Goal: Task Accomplishment & Management: Manage account settings

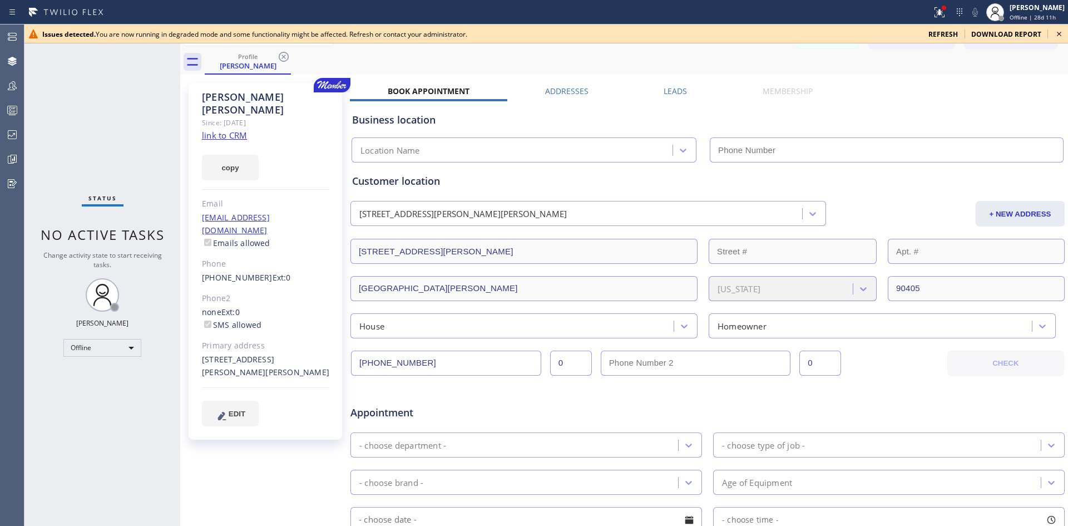
click at [585, 101] on div "Business location Location Name" at bounding box center [707, 130] width 715 height 66
click at [572, 88] on label "Addresses" at bounding box center [566, 91] width 43 height 11
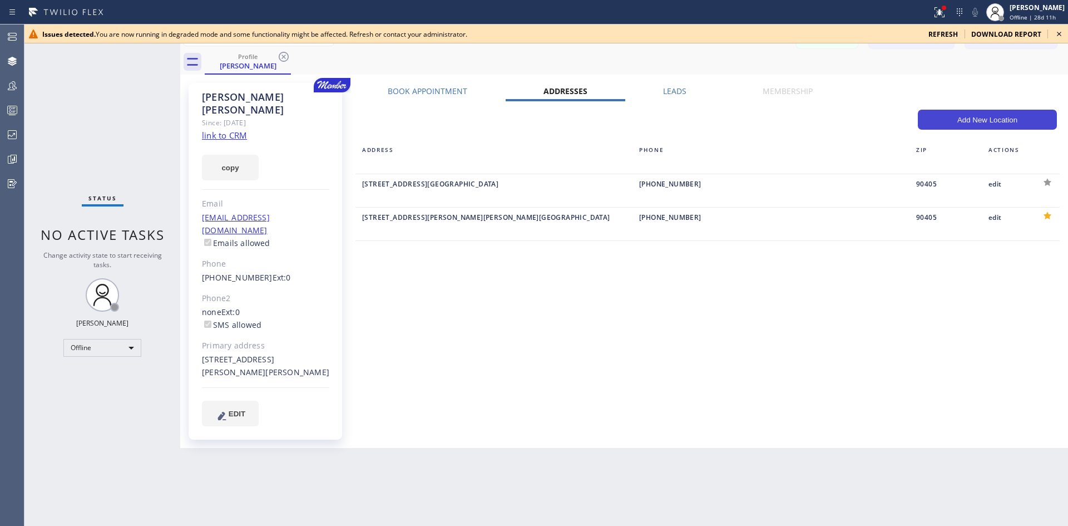
click at [997, 119] on button "Add New Location" at bounding box center [987, 120] width 139 height 20
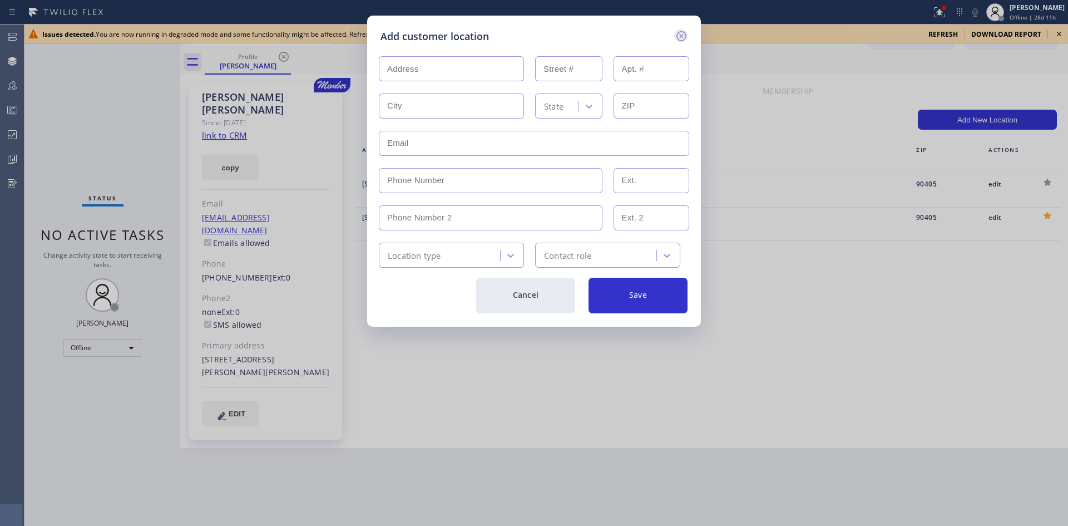
click at [684, 36] on icon at bounding box center [681, 35] width 13 height 13
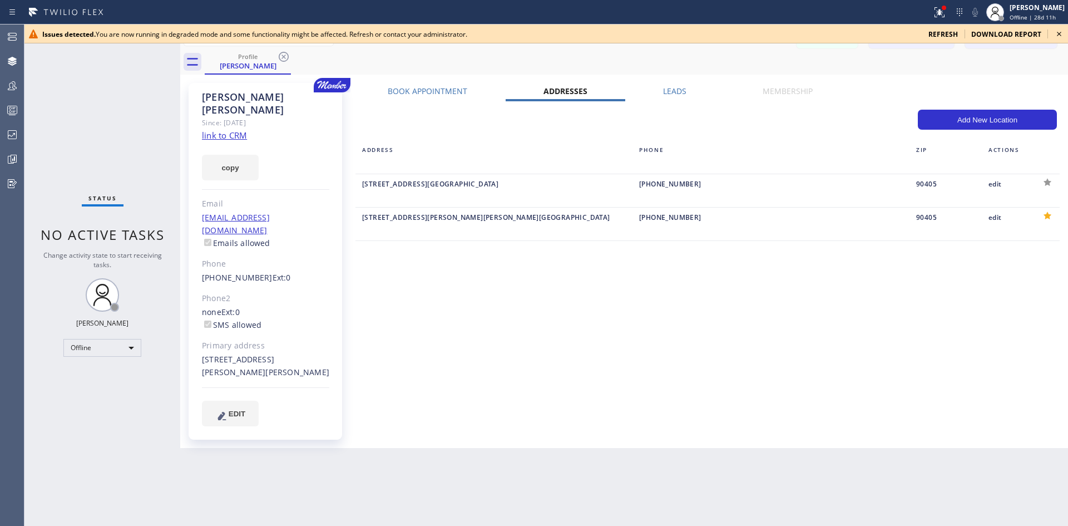
click at [430, 92] on label "Book Appointment" at bounding box center [428, 91] width 80 height 11
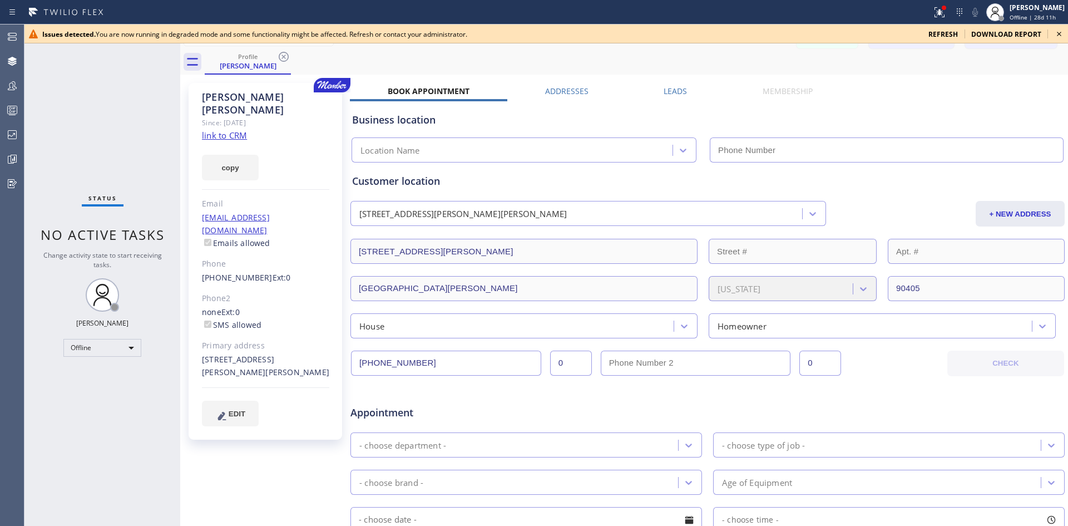
click at [517, 152] on div "Location Name" at bounding box center [514, 150] width 318 height 19
type input "(___) ___-____"
click at [747, 142] on input "(___) ___-____" at bounding box center [887, 149] width 354 height 25
click at [568, 88] on label "Addresses" at bounding box center [566, 91] width 43 height 11
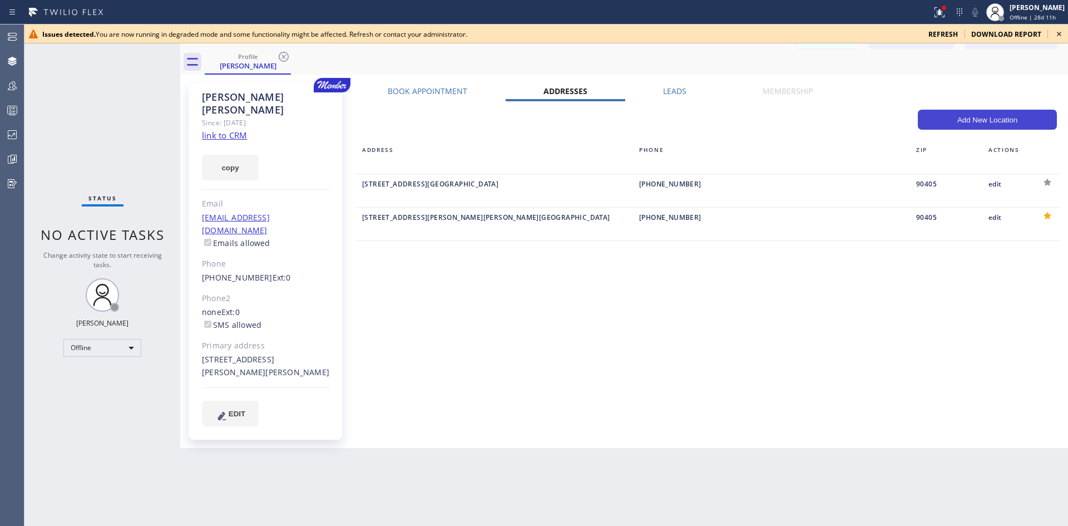
click at [954, 120] on button "Add New Location" at bounding box center [987, 120] width 139 height 20
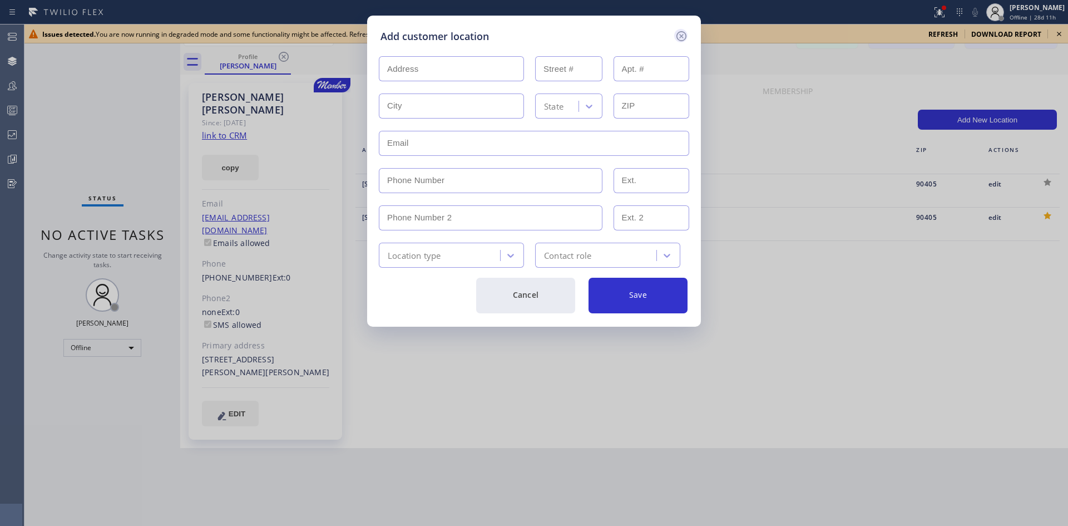
click at [676, 34] on icon at bounding box center [681, 35] width 13 height 13
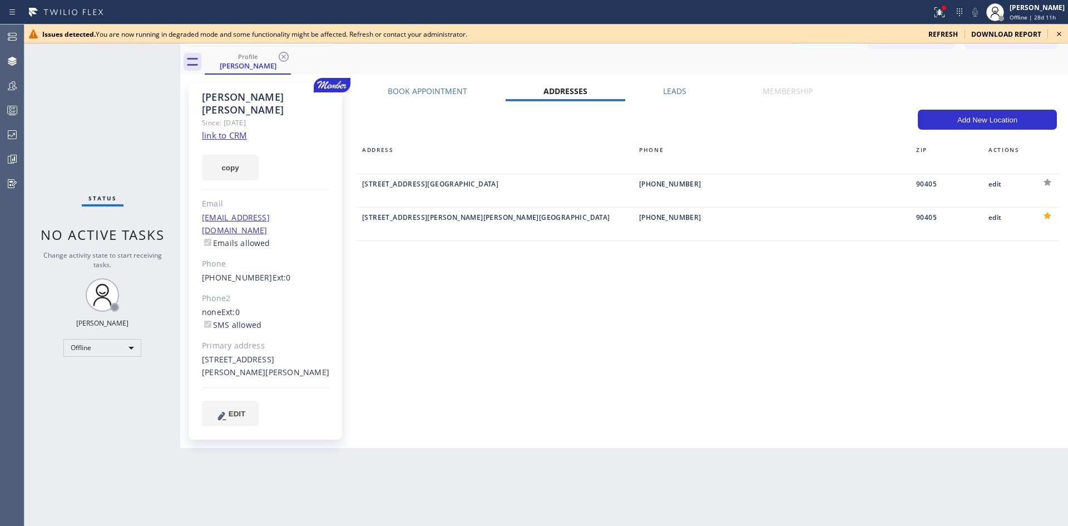
click at [670, 95] on label "Leads" at bounding box center [674, 91] width 23 height 11
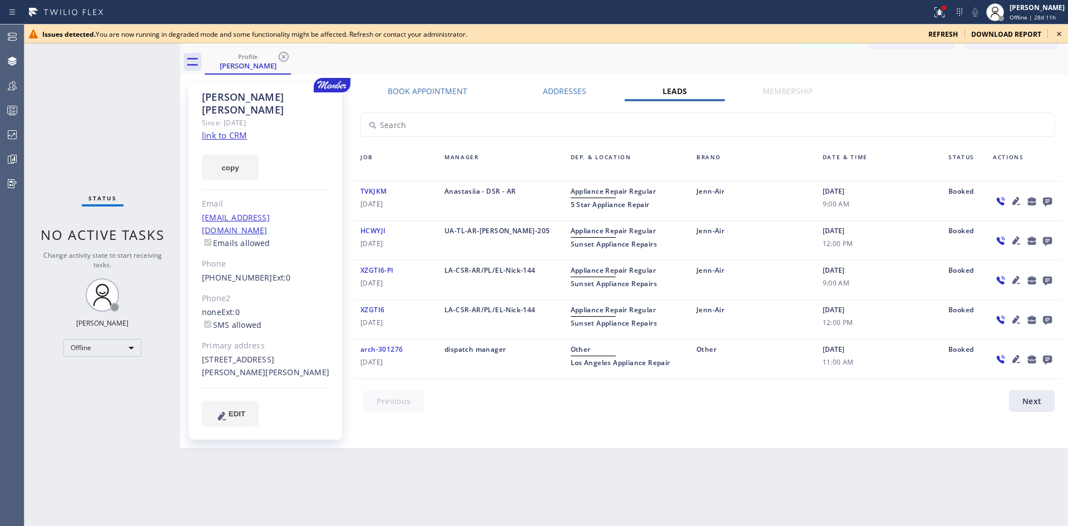
click at [1015, 200] on icon at bounding box center [1016, 201] width 8 height 8
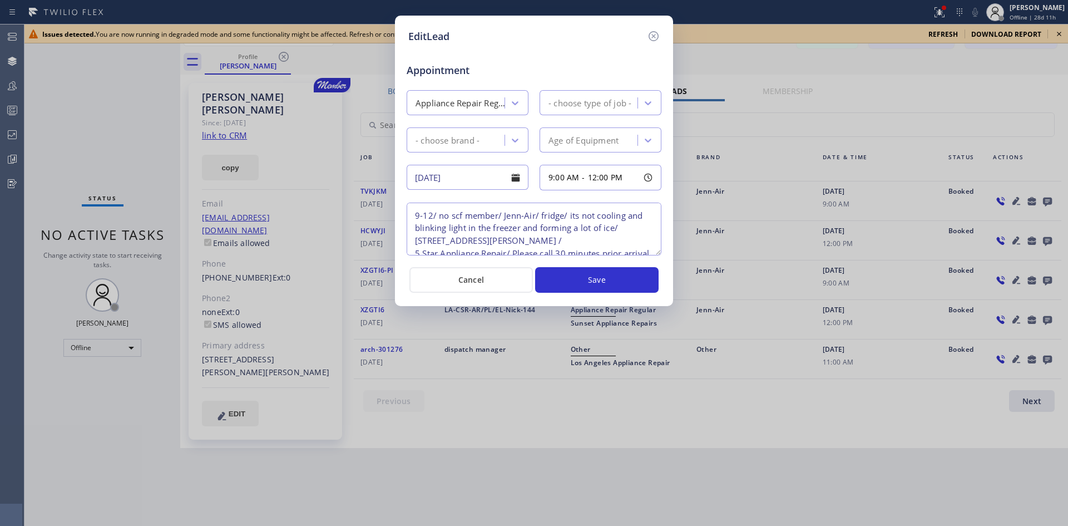
type textarea "9-12/ no scf member/ Jenn-Air/ fridge/ its not cooling and blinking light in th…"
click at [652, 41] on icon at bounding box center [653, 36] width 10 height 10
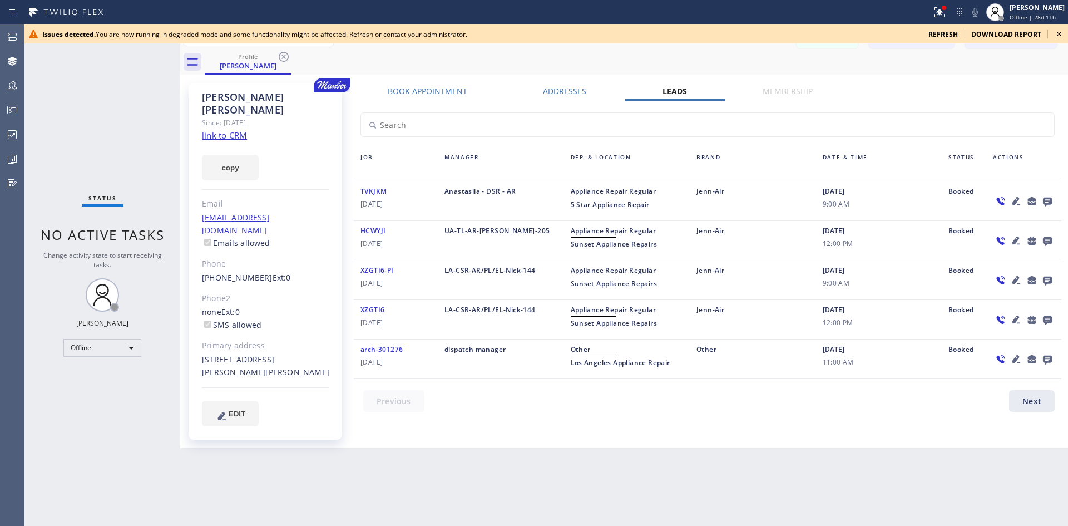
click at [1034, 199] on icon at bounding box center [1032, 201] width 8 height 8
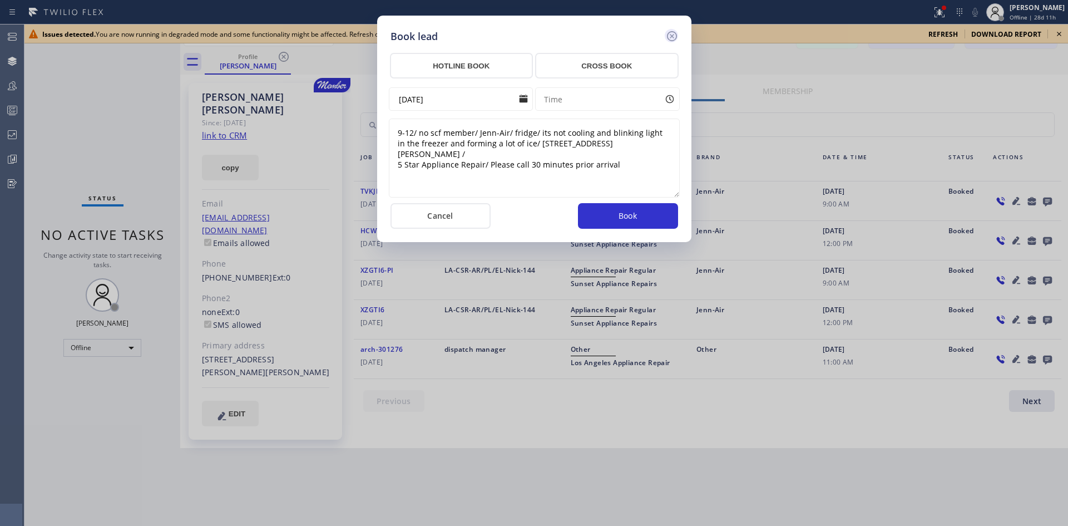
click at [674, 35] on icon at bounding box center [671, 35] width 13 height 13
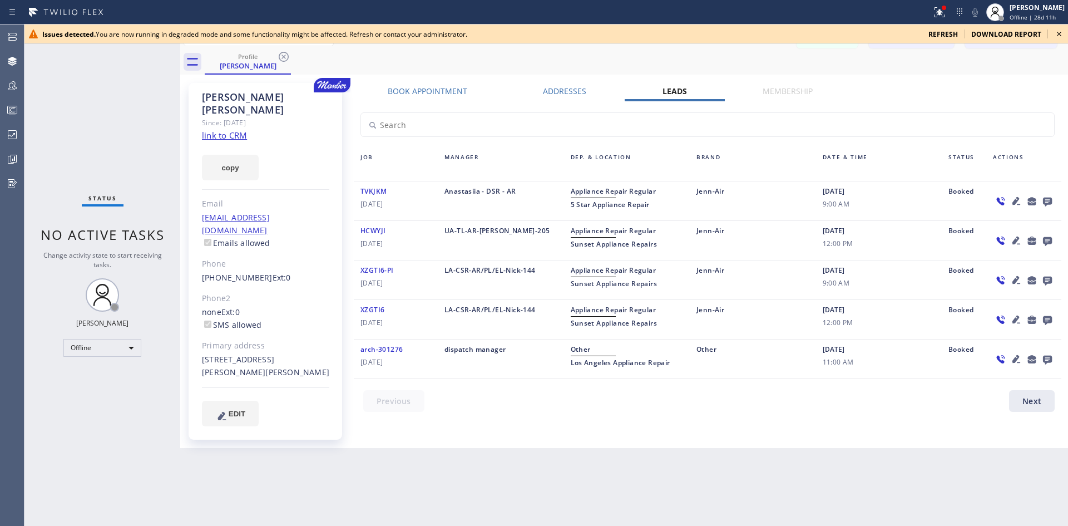
click at [1047, 202] on icon at bounding box center [1047, 201] width 9 height 9
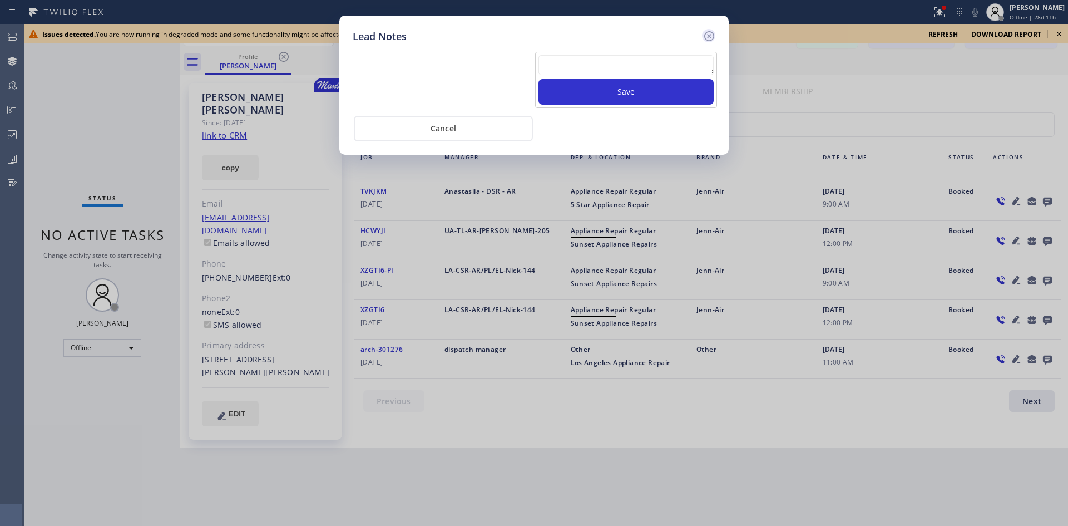
click at [709, 36] on icon at bounding box center [709, 36] width 10 height 10
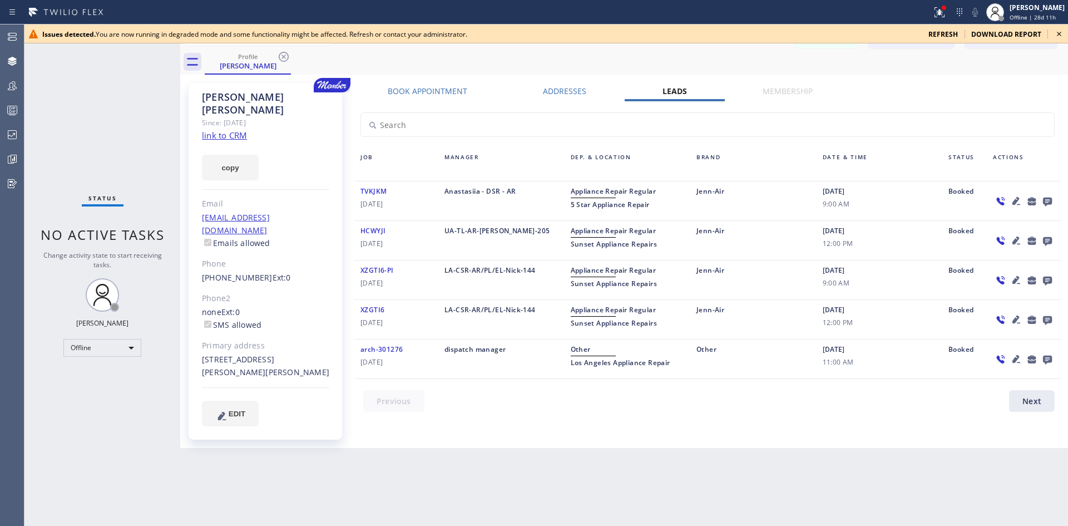
click at [551, 93] on label "Addresses" at bounding box center [564, 91] width 43 height 11
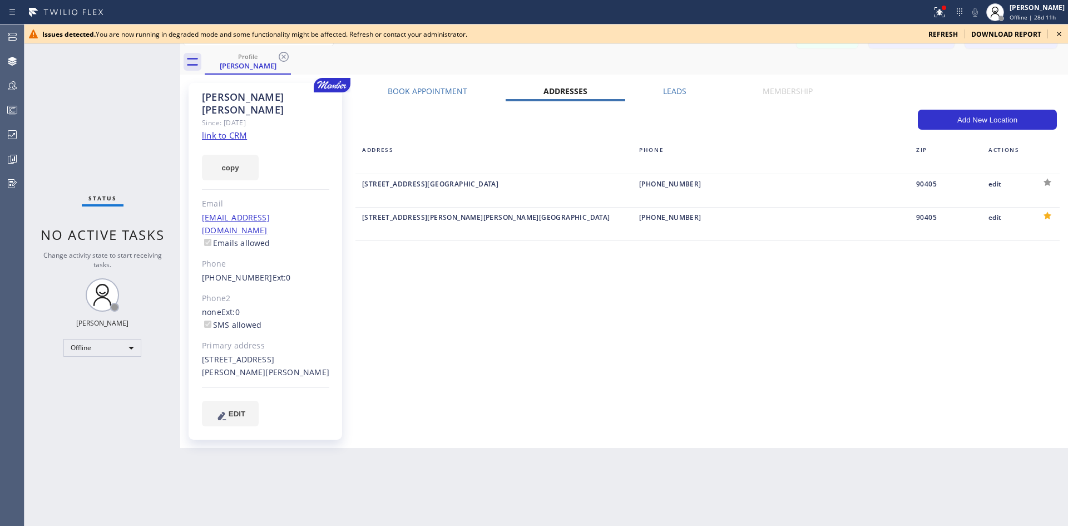
click at [671, 86] on label "Leads" at bounding box center [674, 91] width 23 height 11
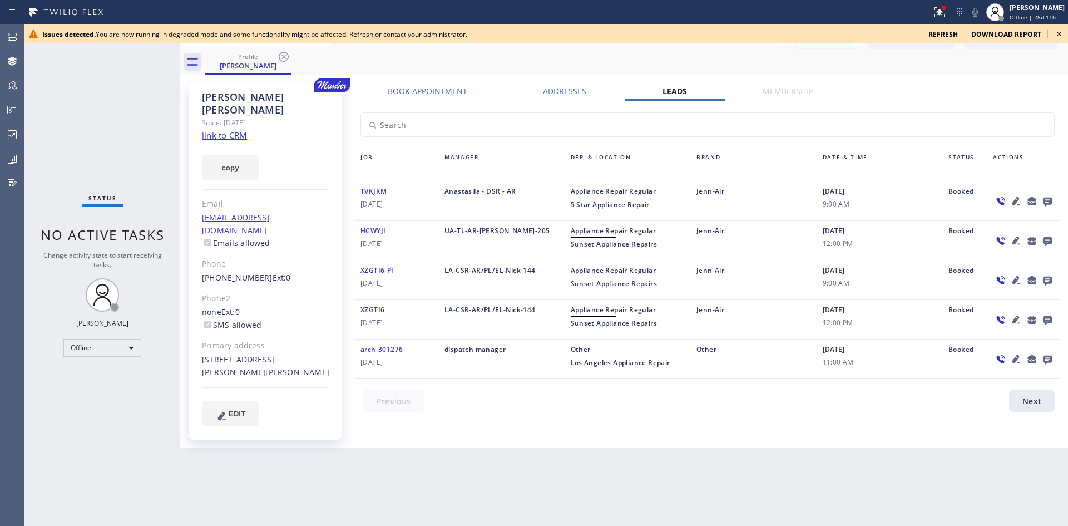
click at [557, 90] on label "Addresses" at bounding box center [564, 91] width 43 height 11
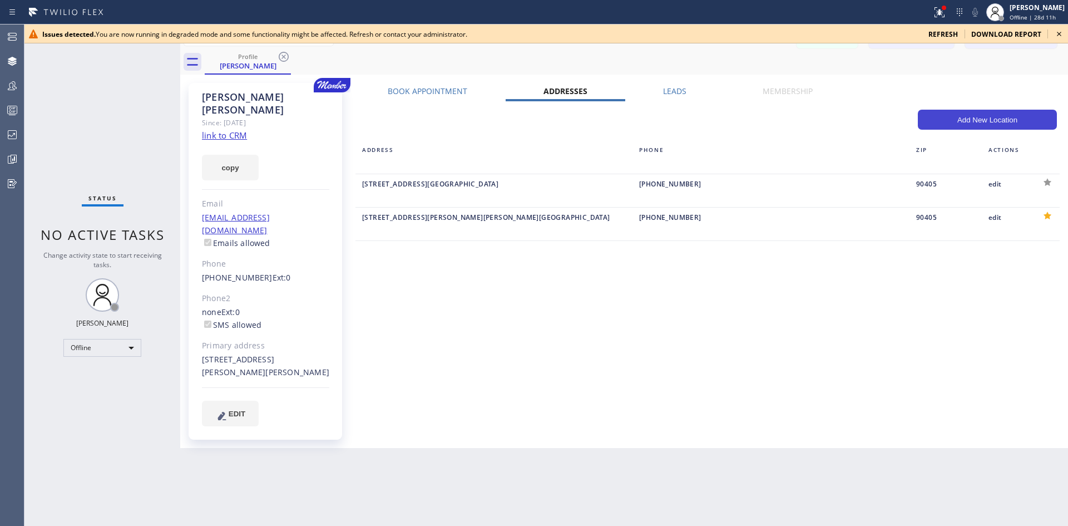
click at [970, 118] on button "Add New Location" at bounding box center [987, 120] width 139 height 20
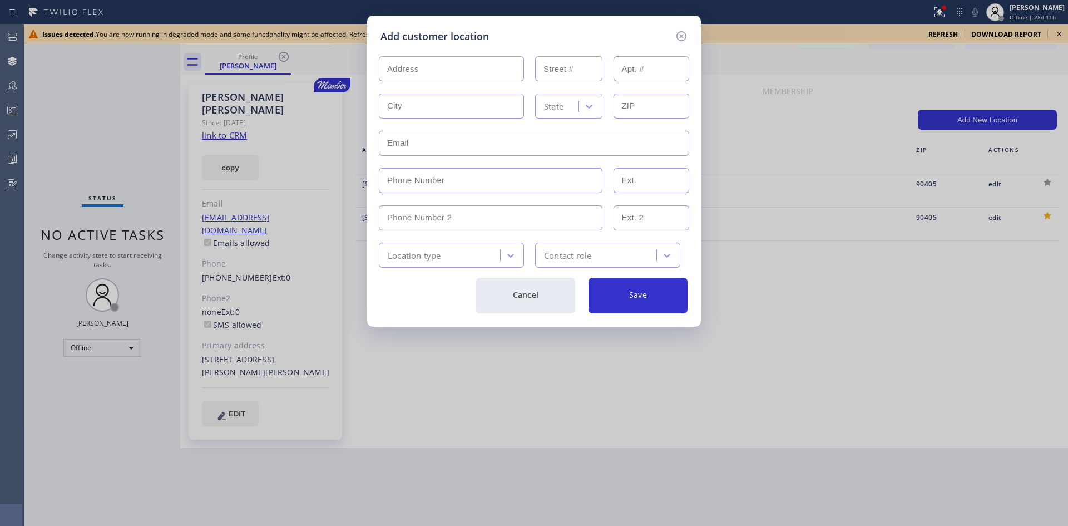
click at [550, 140] on input "text" at bounding box center [534, 143] width 310 height 25
click at [446, 71] on input "text" at bounding box center [451, 68] width 145 height 25
type input "(___) ___-____"
click at [404, 181] on input "(___) ___-____" at bounding box center [491, 180] width 224 height 25
click at [427, 68] on input "text" at bounding box center [451, 68] width 145 height 25
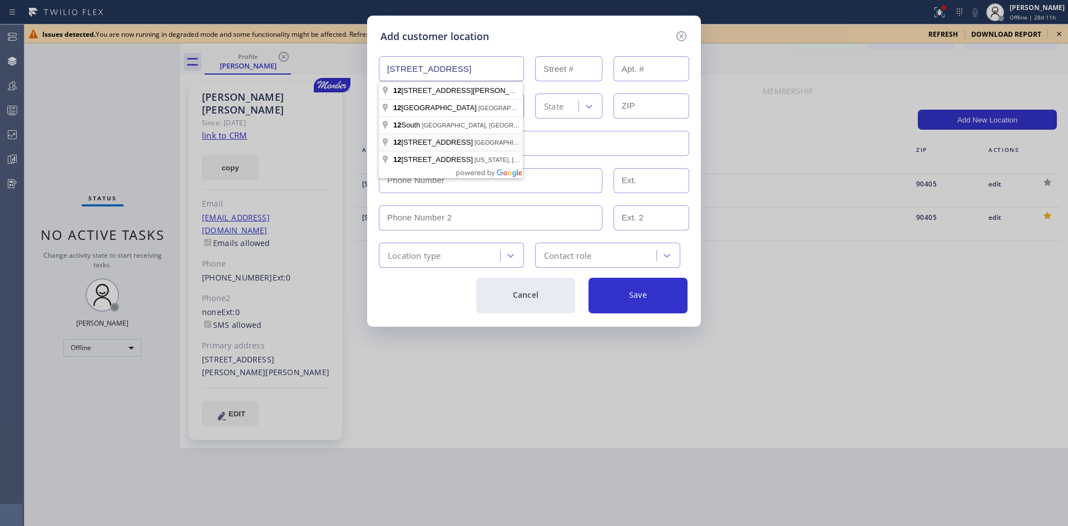
type input "[STREET_ADDRESS]"
type input "125"
type input "[GEOGRAPHIC_DATA]"
type input "60603"
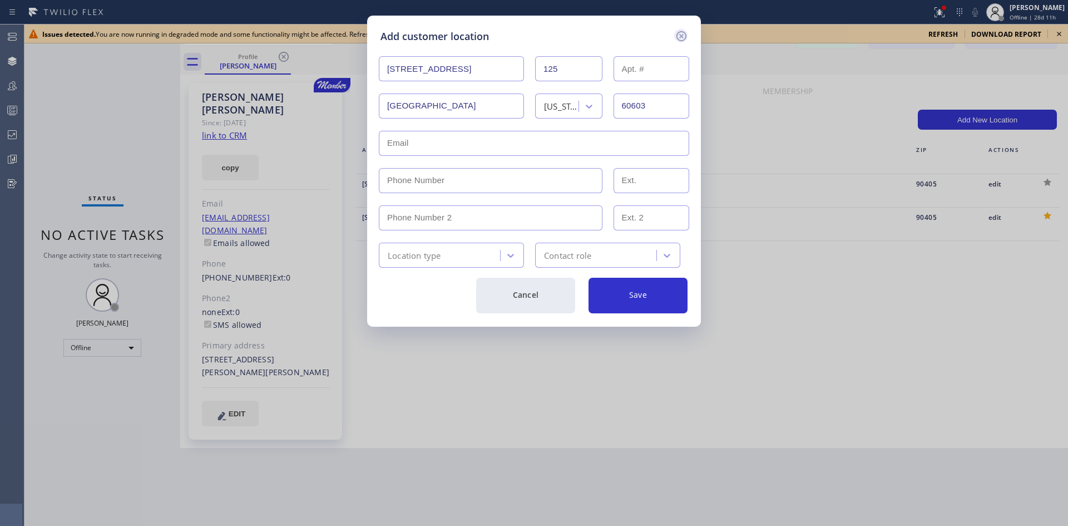
click at [682, 32] on icon at bounding box center [681, 36] width 10 height 10
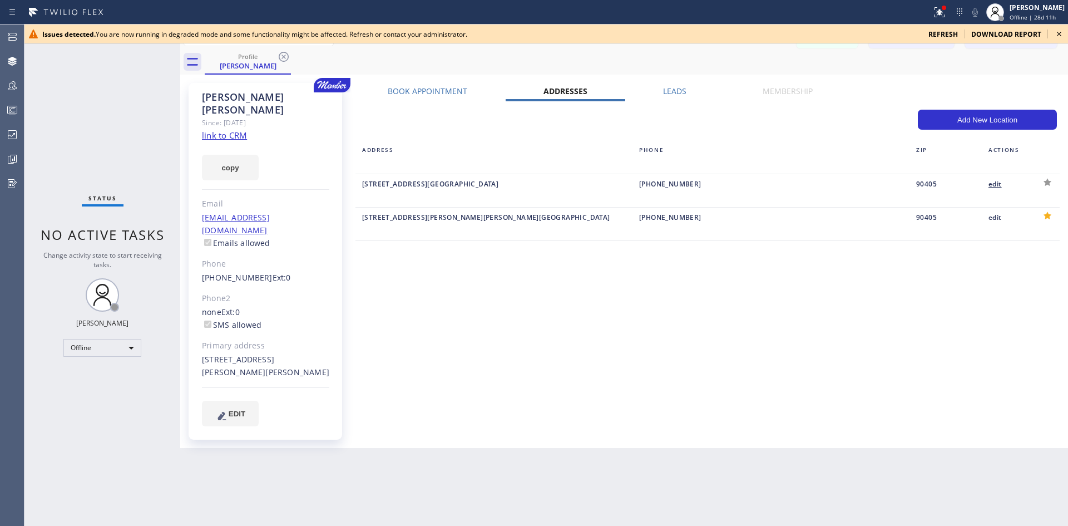
click at [997, 184] on div "edit" at bounding box center [1006, 183] width 37 height 13
type input "162"
type input "[GEOGRAPHIC_DATA]"
type input "90405"
type input "[EMAIL_ADDRESS][DOMAIN_NAME]"
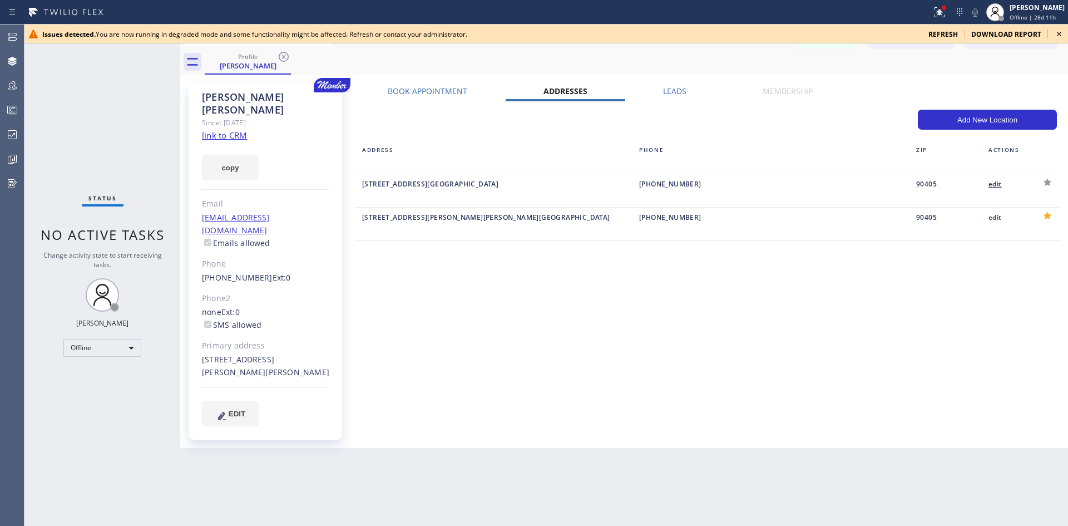
type input "[PHONE_NUMBER]"
type input "0"
type input "[PHONE_NUMBER]"
type input "0"
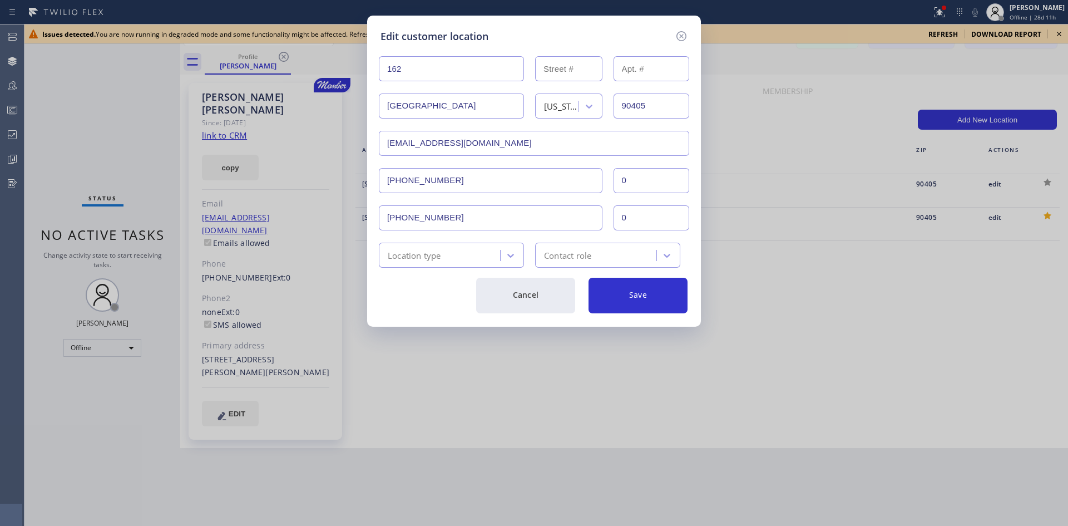
click at [866, 290] on div "Edit customer location [STREET_ADDRESS][US_STATE] [EMAIL_ADDRESS][DOMAIN_NAME] …" at bounding box center [534, 263] width 1068 height 526
click at [526, 308] on button "Cancel" at bounding box center [525, 296] width 99 height 36
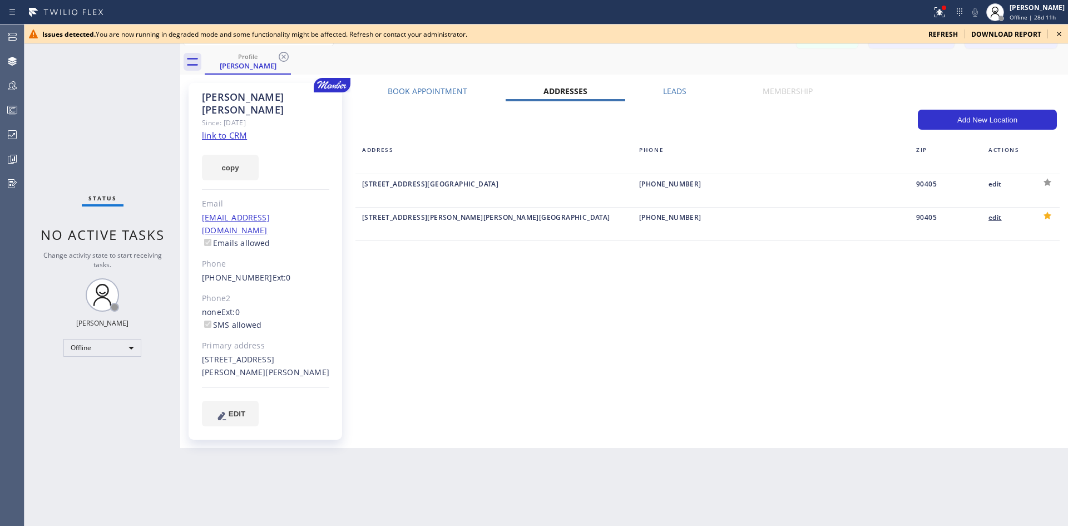
click at [1002, 214] on div "edit" at bounding box center [1006, 217] width 37 height 13
type input "[STREET_ADDRESS][PERSON_NAME]"
type input "[GEOGRAPHIC_DATA][PERSON_NAME]"
type input "90405"
type input "[EMAIL_ADDRESS][DOMAIN_NAME]"
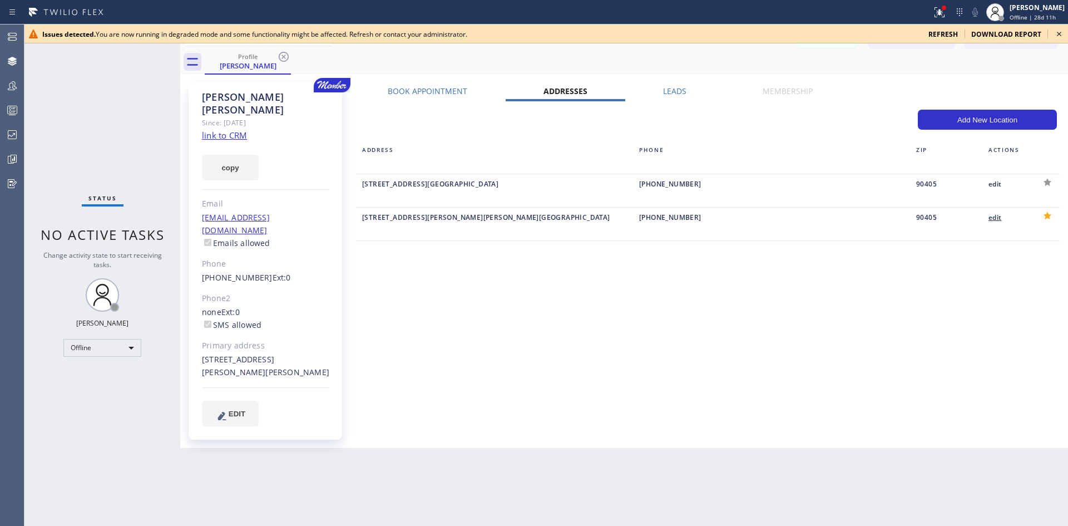
type input "[PHONE_NUMBER]"
type input "0"
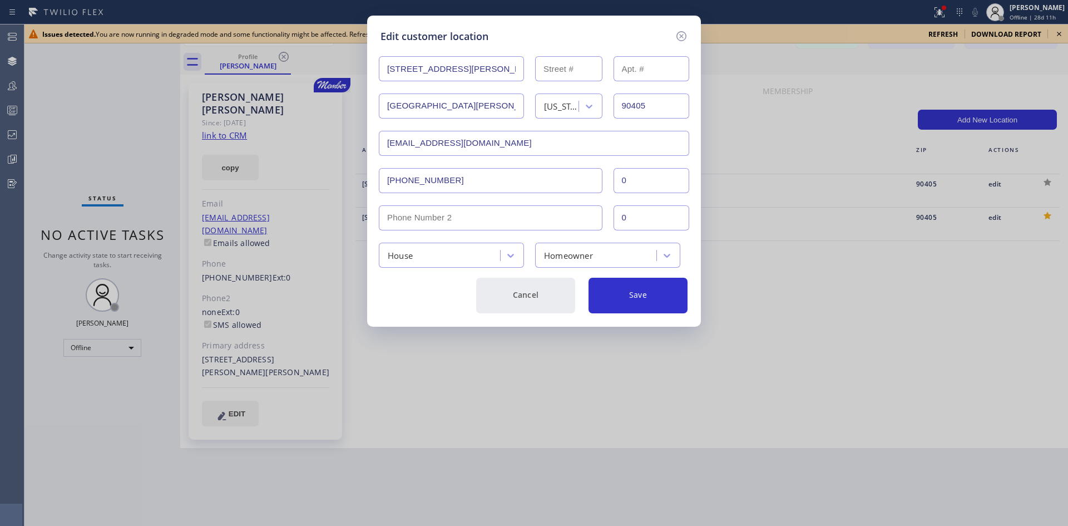
click at [531, 303] on button "Cancel" at bounding box center [525, 296] width 99 height 36
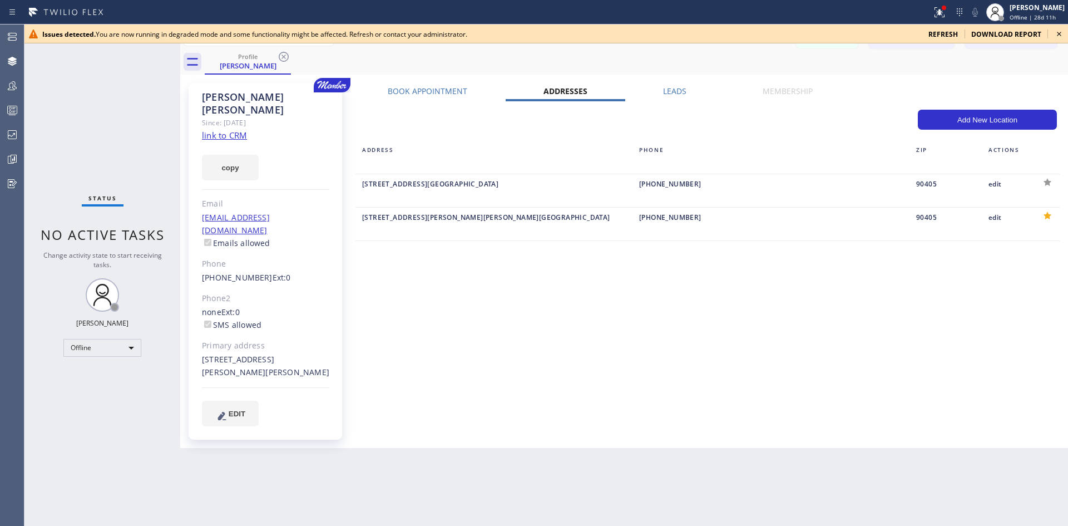
click at [676, 95] on label "Leads" at bounding box center [674, 91] width 23 height 11
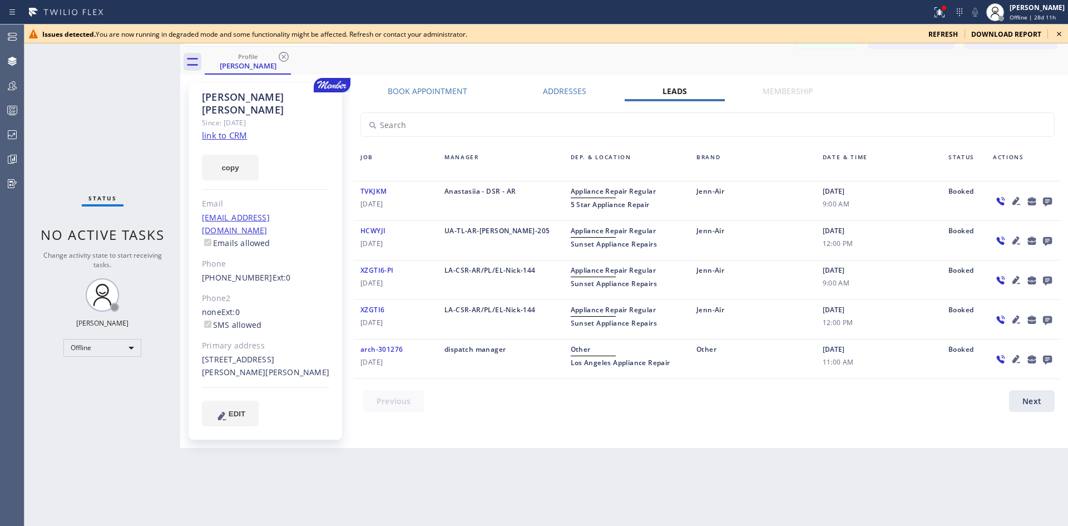
click at [1010, 204] on icon at bounding box center [1015, 200] width 13 height 13
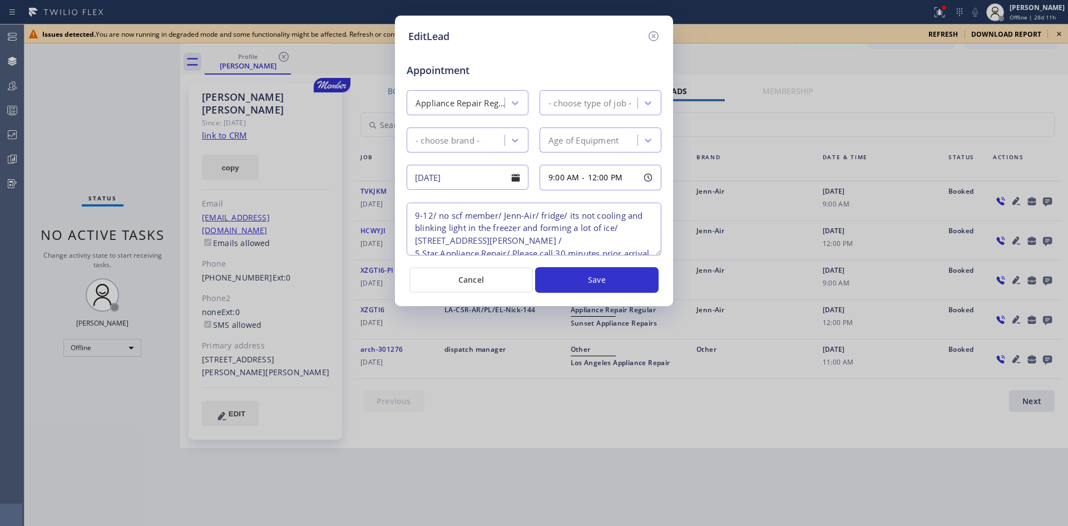
type textarea "9-12/ no scf member/ Jenn-Air/ fridge/ its not cooling and blinking light in th…"
click at [649, 33] on icon at bounding box center [653, 35] width 13 height 13
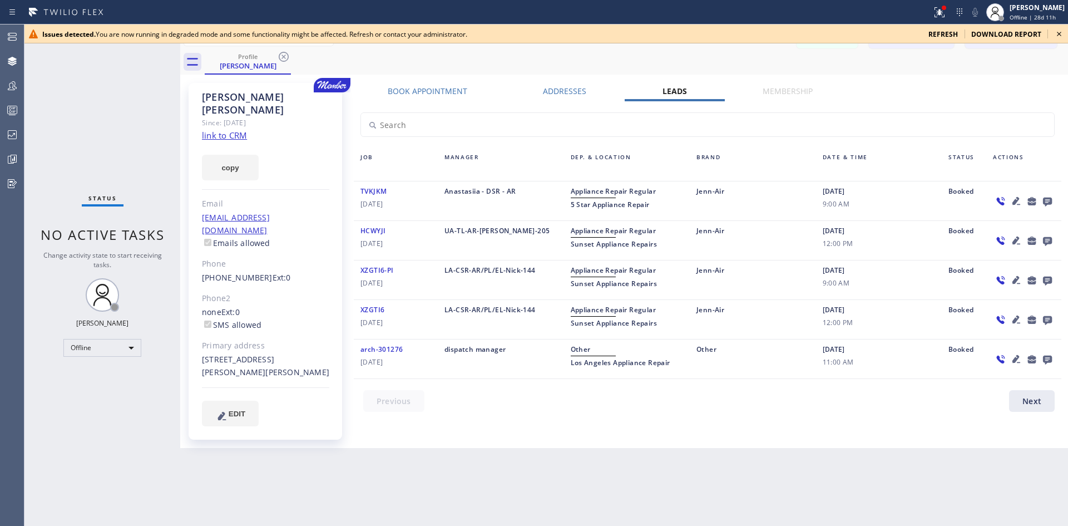
click at [1003, 199] on icon at bounding box center [1001, 201] width 8 height 8
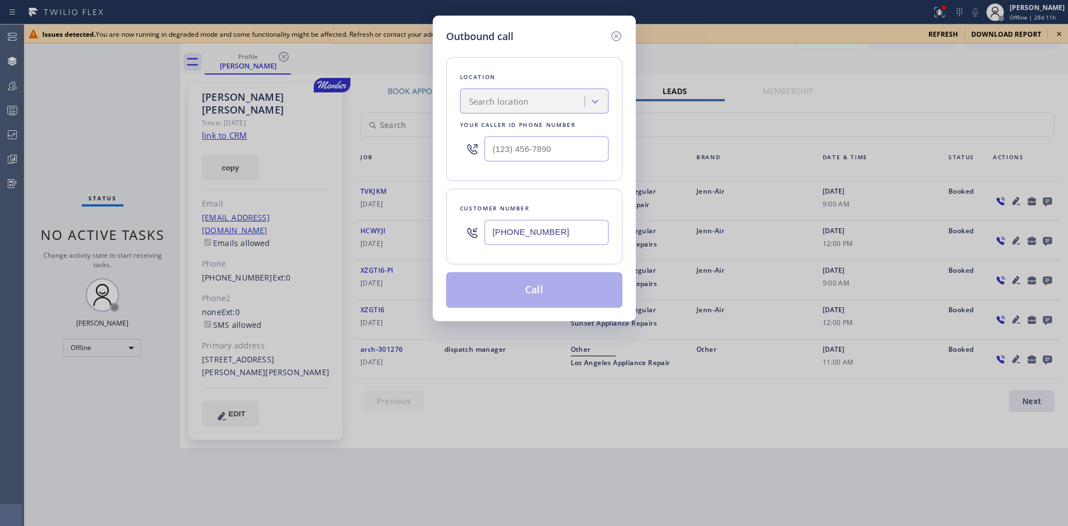
type input "[PHONE_NUMBER]"
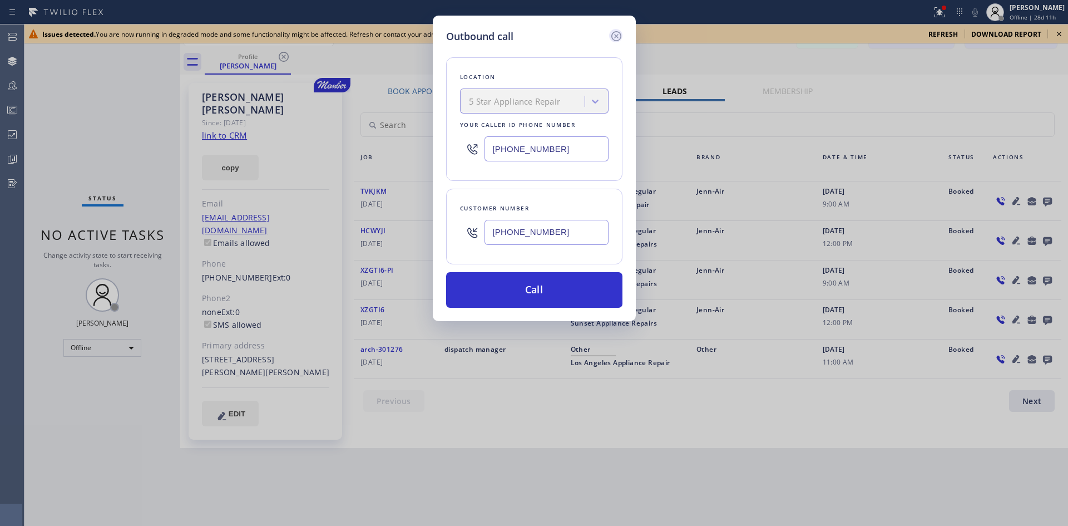
click at [612, 34] on icon at bounding box center [616, 35] width 13 height 13
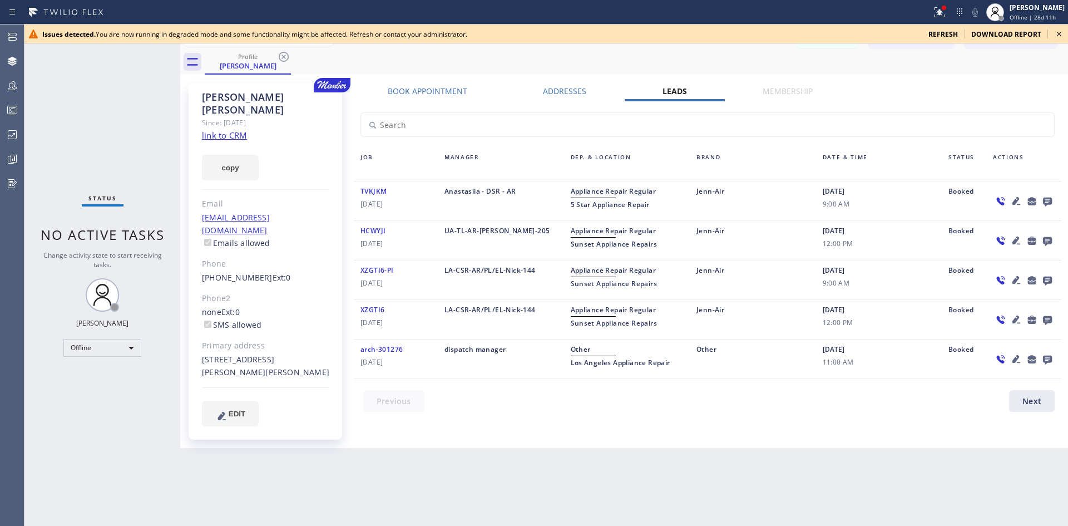
drag, startPoint x: 1058, startPoint y: 31, endPoint x: 1010, endPoint y: 78, distance: 66.9
click at [1058, 32] on icon at bounding box center [1058, 33] width 13 height 13
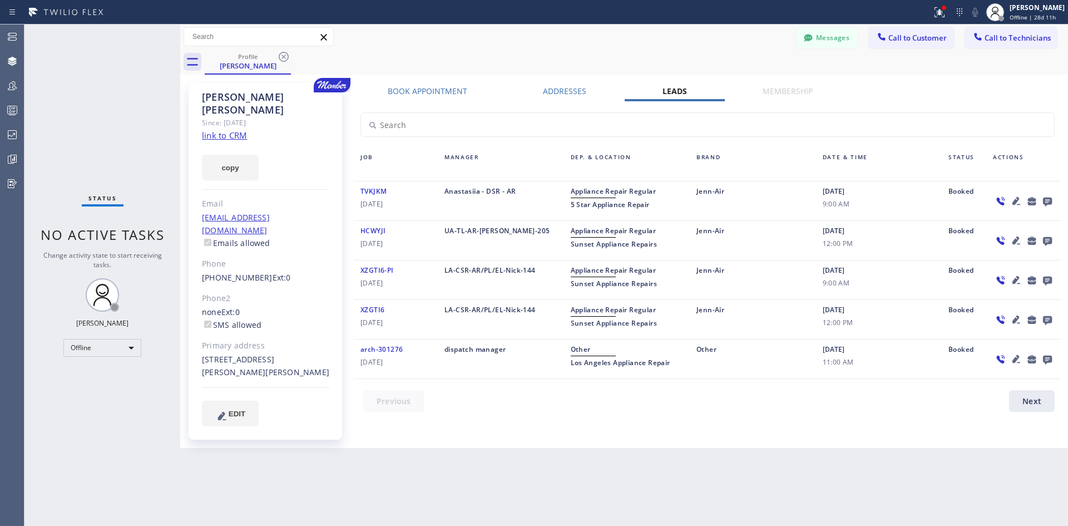
click at [1033, 401] on div at bounding box center [714, 403] width 721 height 27
click at [1013, 405] on div at bounding box center [714, 403] width 721 height 27
click at [1033, 407] on div at bounding box center [714, 403] width 721 height 27
click at [1023, 407] on div at bounding box center [714, 403] width 721 height 27
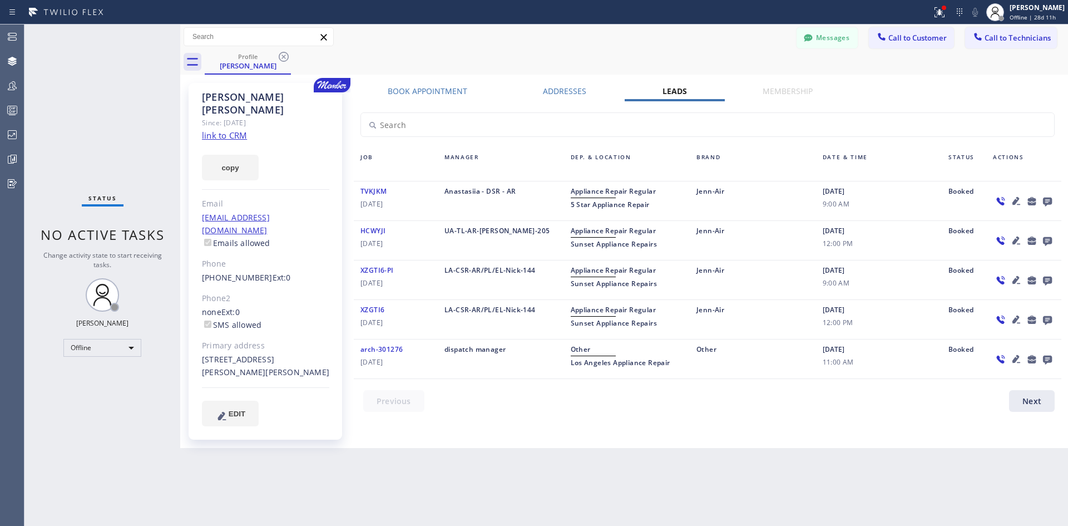
click at [1024, 407] on div at bounding box center [714, 403] width 721 height 27
click at [1024, 408] on div at bounding box center [714, 403] width 721 height 27
click at [1027, 407] on div at bounding box center [714, 403] width 721 height 27
click at [1028, 406] on div at bounding box center [714, 403] width 721 height 27
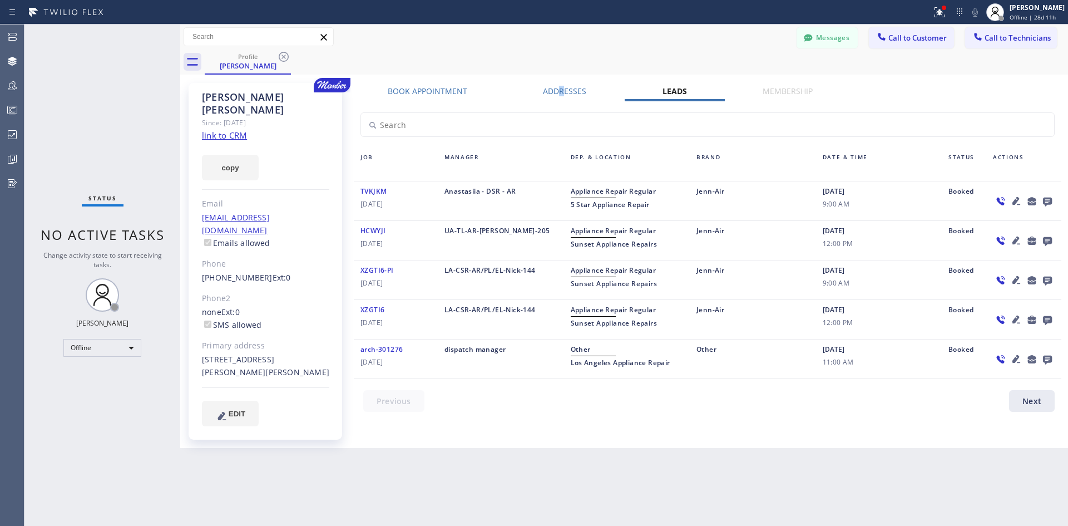
click at [561, 96] on div "Addresses" at bounding box center [564, 94] width 119 height 16
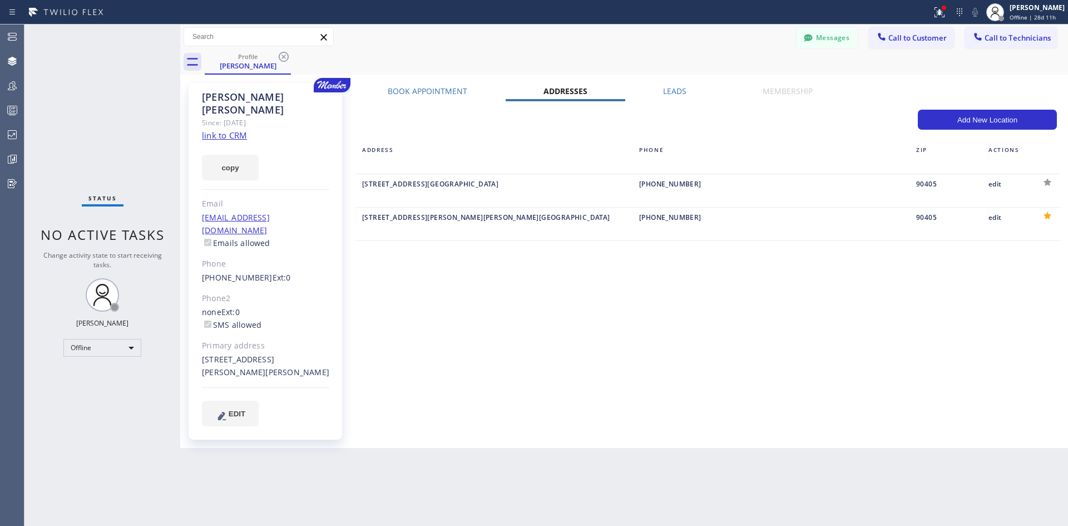
click at [681, 87] on label "Leads" at bounding box center [674, 91] width 23 height 11
